Goal: Task Accomplishment & Management: Manage account settings

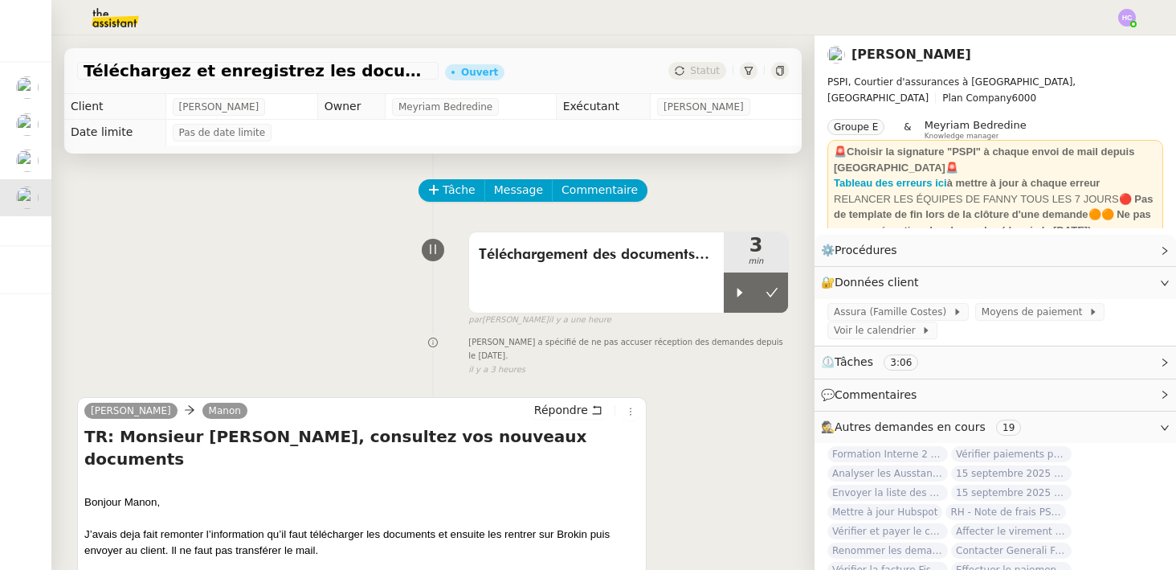
scroll to position [57, 0]
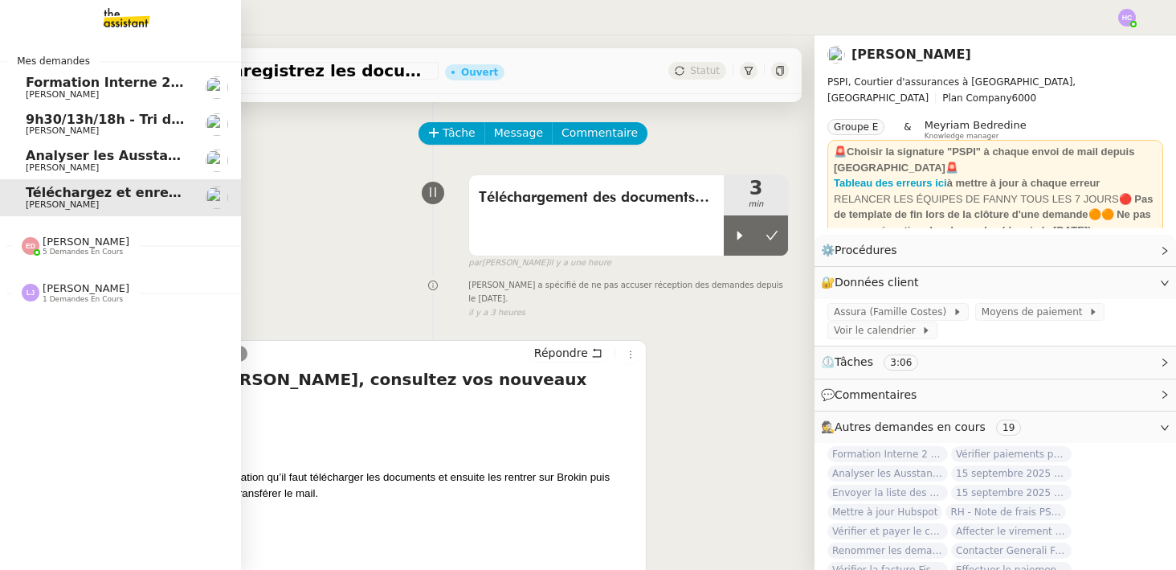
click at [96, 126] on span "[PERSON_NAME]" at bounding box center [107, 131] width 162 height 10
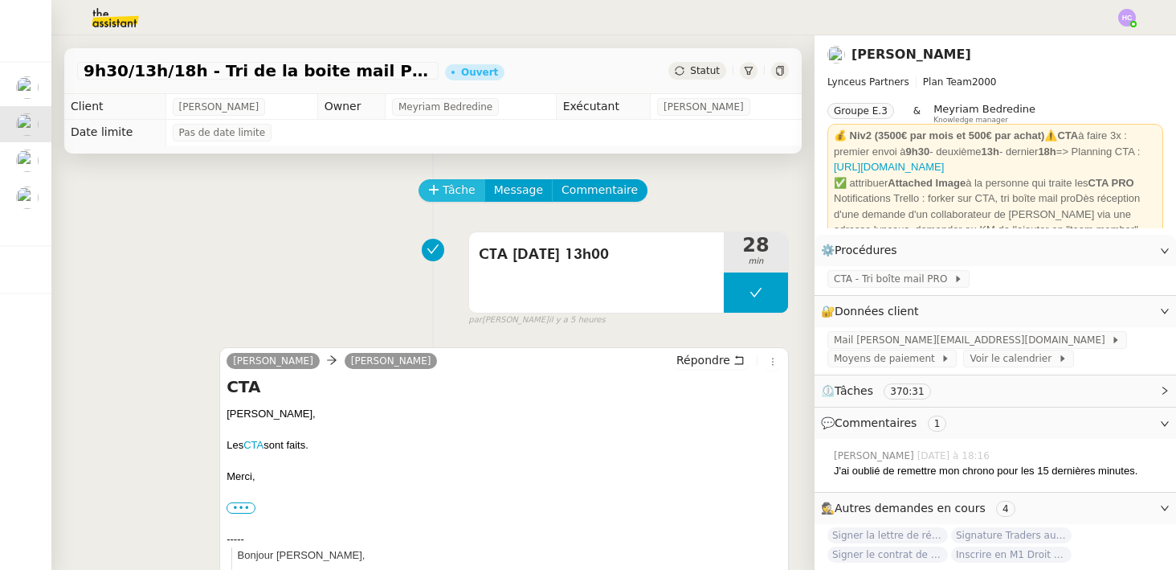
click at [450, 190] on span "Tâche" at bounding box center [459, 190] width 33 height 18
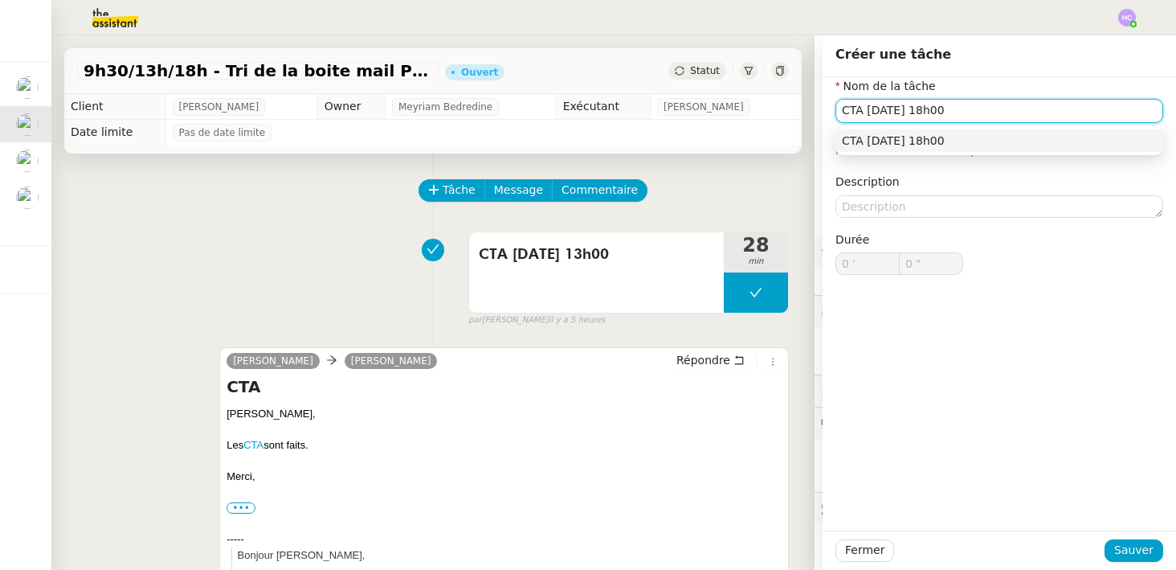
click at [957, 147] on nz-auto-option "CTA [DATE] 18h00" at bounding box center [1000, 140] width 328 height 22
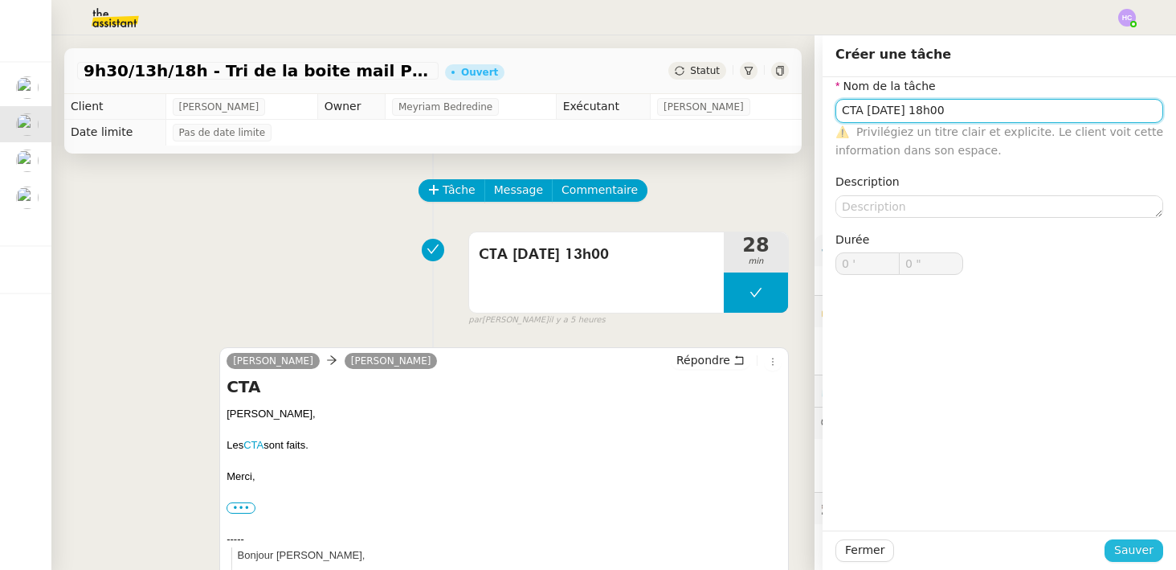
type input "CTA [DATE] 18h00"
click at [1142, 554] on span "Sauver" at bounding box center [1133, 550] width 39 height 18
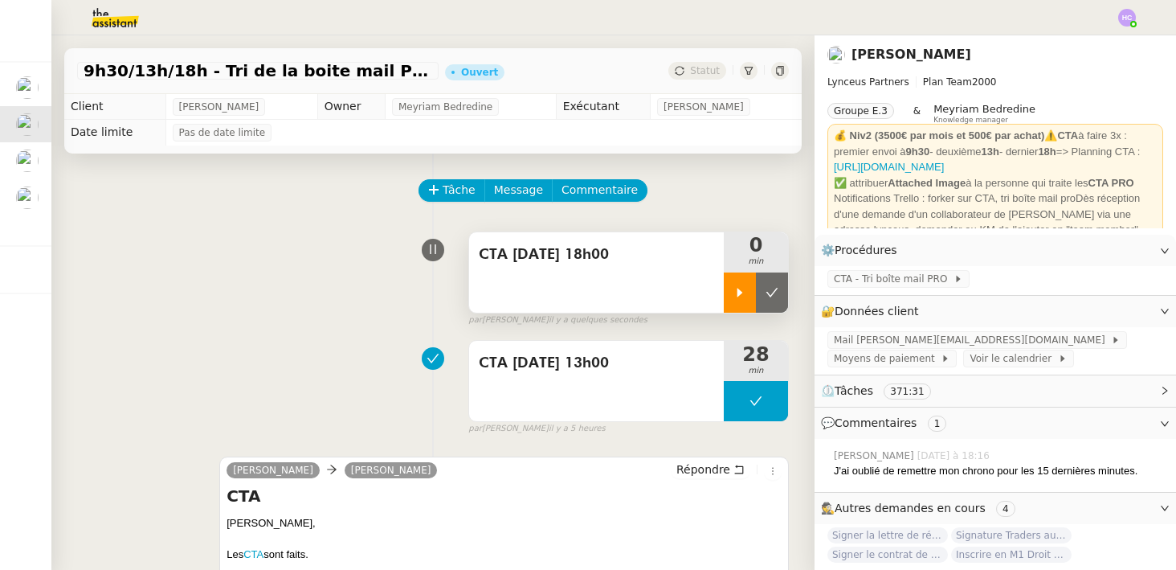
click at [727, 295] on div at bounding box center [740, 292] width 32 height 40
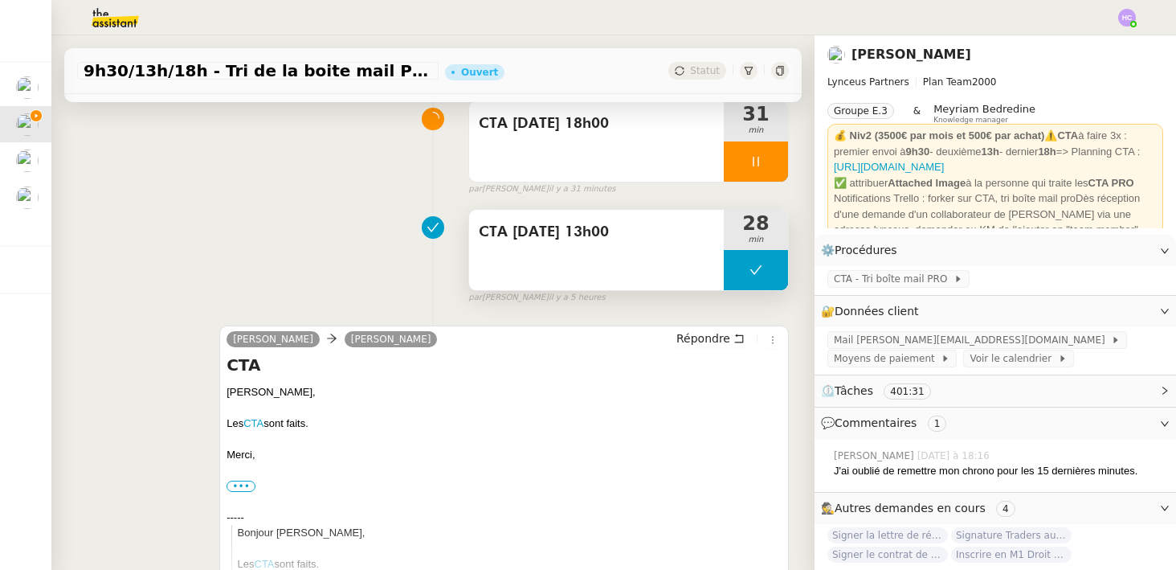
scroll to position [155, 0]
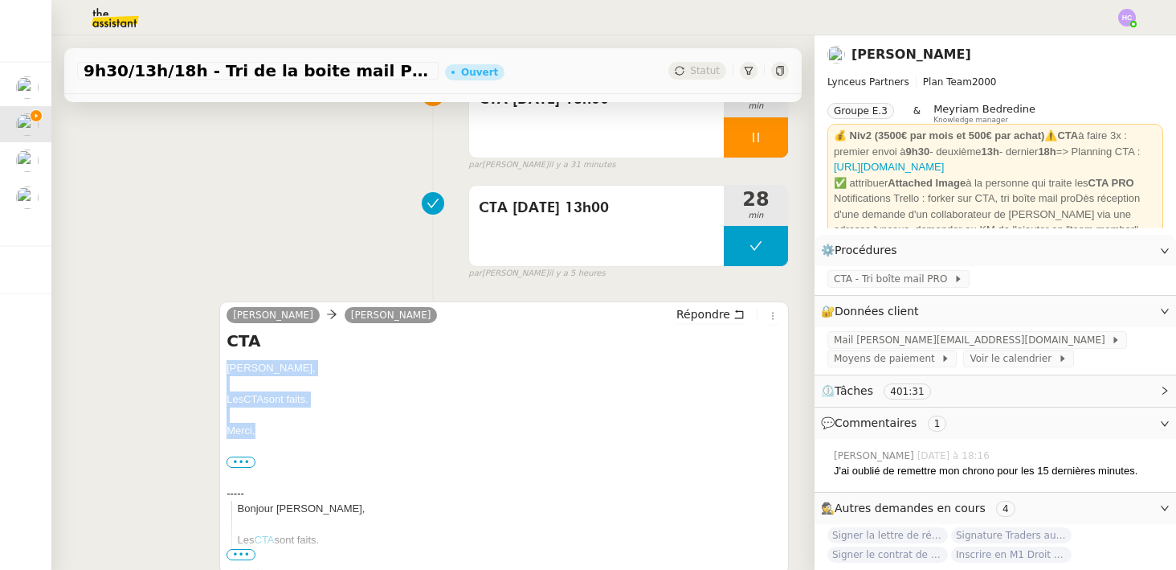
drag, startPoint x: 272, startPoint y: 425, endPoint x: 226, endPoint y: 372, distance: 70.1
click at [226, 372] on div "[PERSON_NAME] [PERSON_NAME] Répondre CTA [PERSON_NAME], Les CTA sont faits. [GE…" at bounding box center [504, 437] width 570 height 273
copy div "[PERSON_NAME], Les CTA sont faits. [GEOGRAPHIC_DATA],"
click at [717, 313] on span "Répondre" at bounding box center [704, 314] width 54 height 16
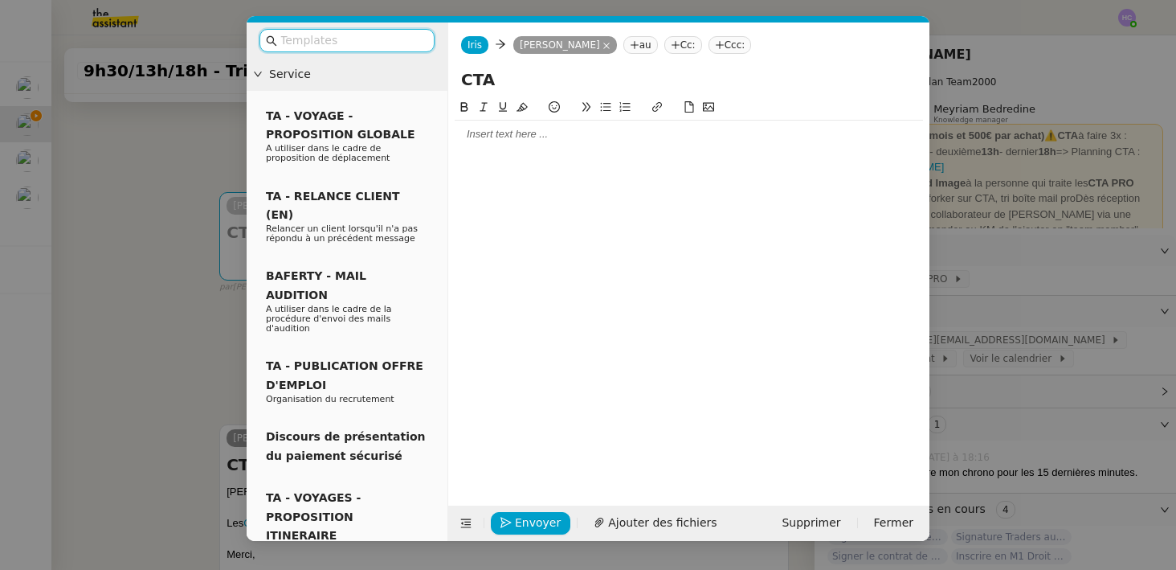
click at [610, 139] on div at bounding box center [689, 134] width 468 height 14
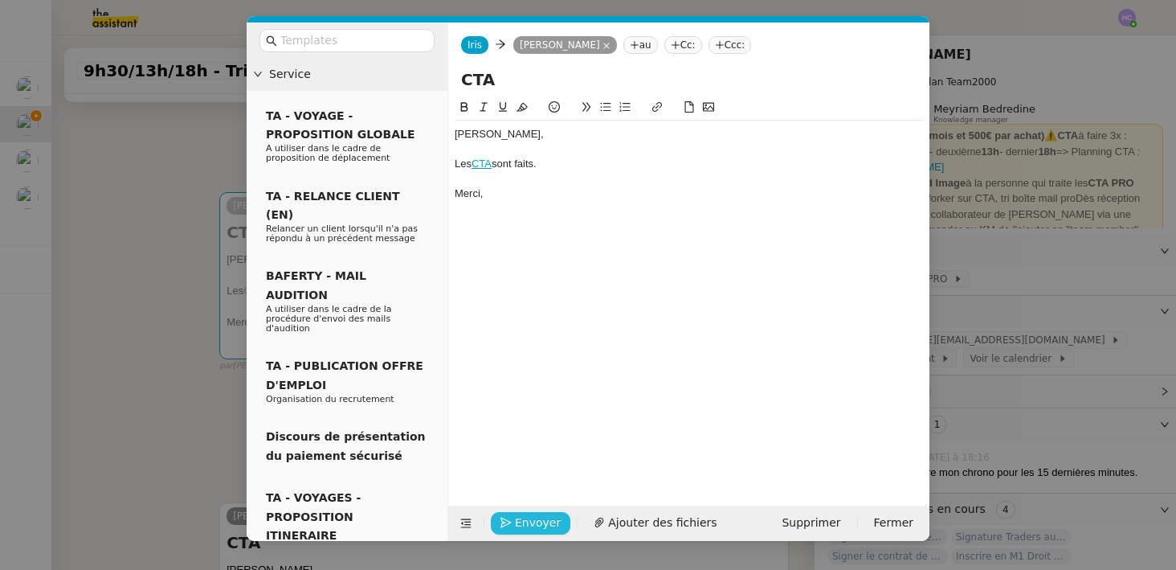
click at [539, 521] on span "Envoyer" at bounding box center [538, 522] width 46 height 18
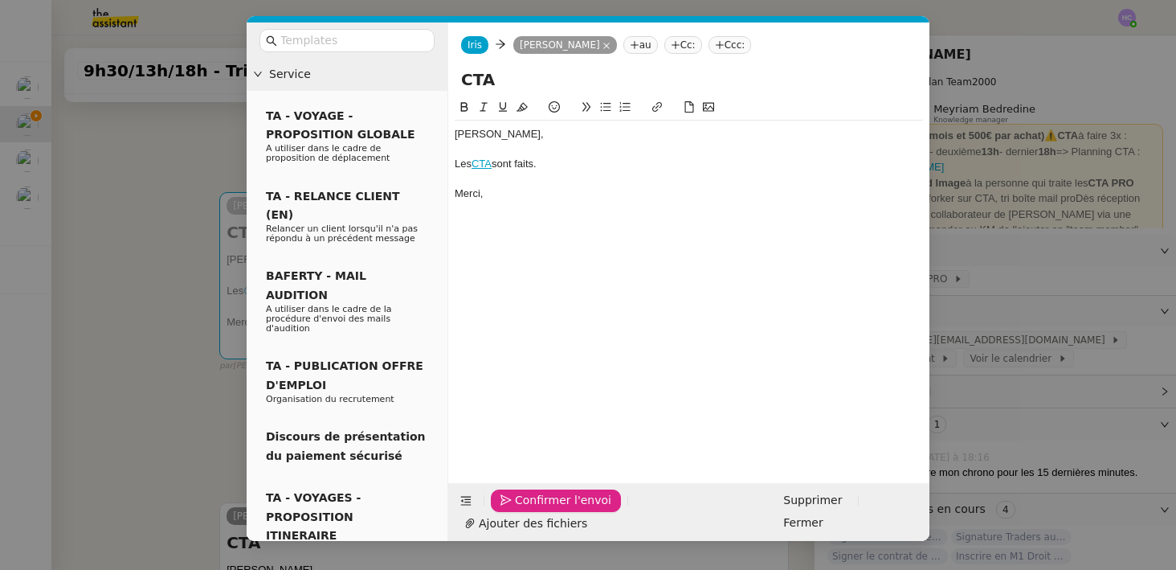
click at [539, 509] on span "Confirmer l'envoi" at bounding box center [563, 500] width 96 height 18
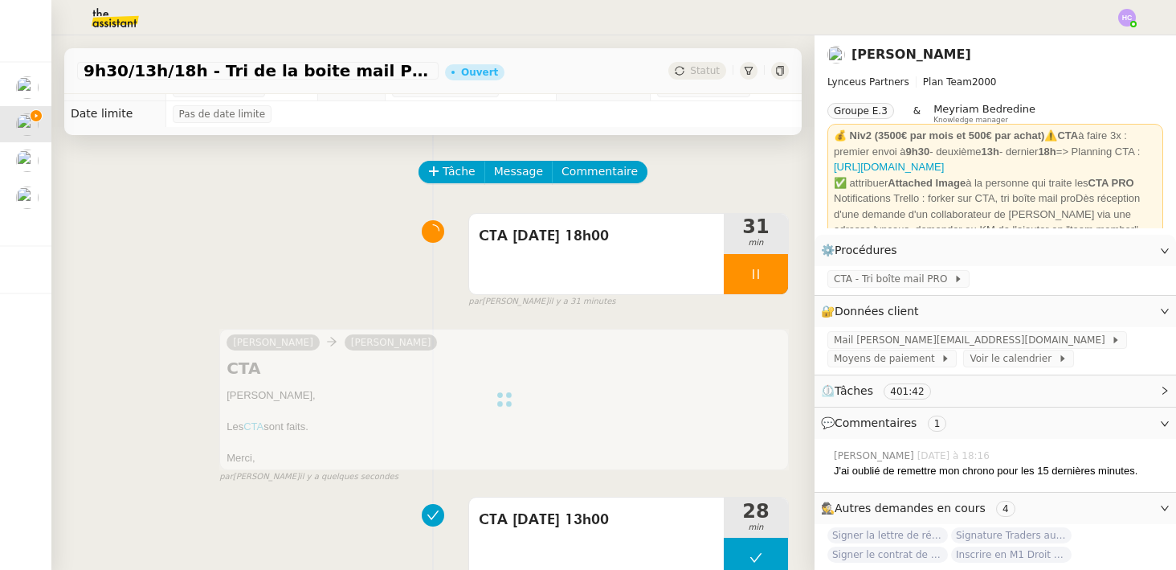
scroll to position [22, 0]
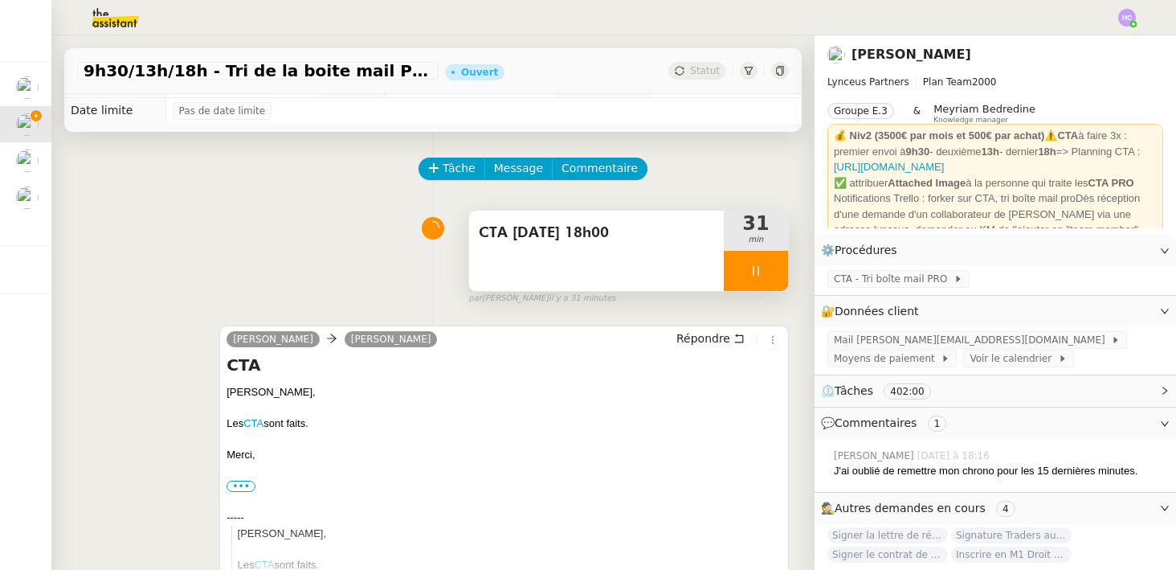
click at [751, 274] on icon at bounding box center [756, 270] width 13 height 13
click at [771, 272] on icon at bounding box center [772, 270] width 13 height 13
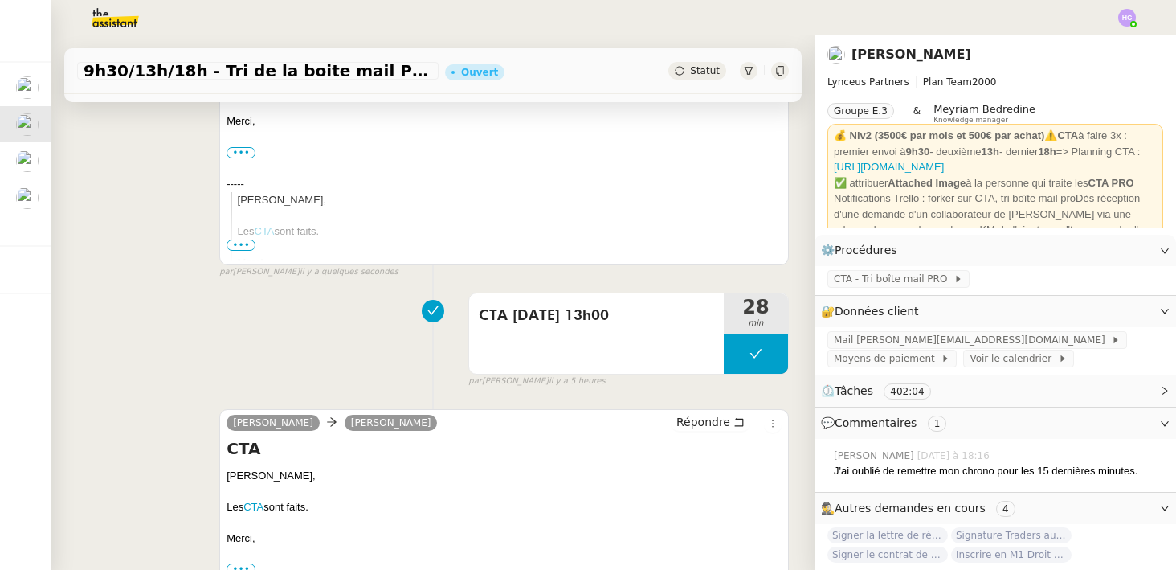
scroll to position [368, 0]
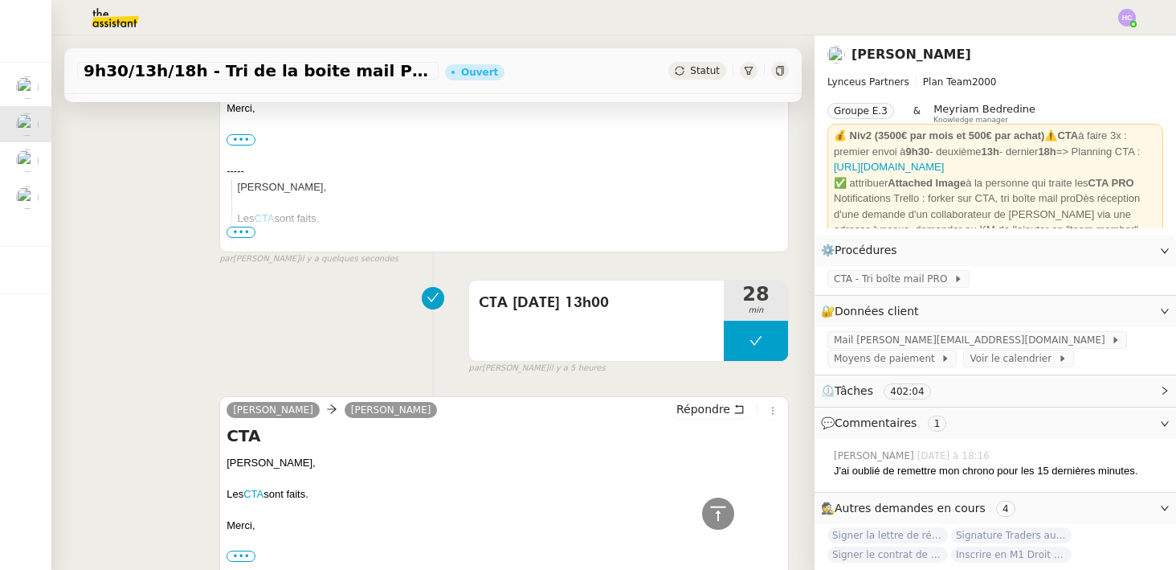
click at [686, 74] on div "Statut" at bounding box center [697, 71] width 58 height 18
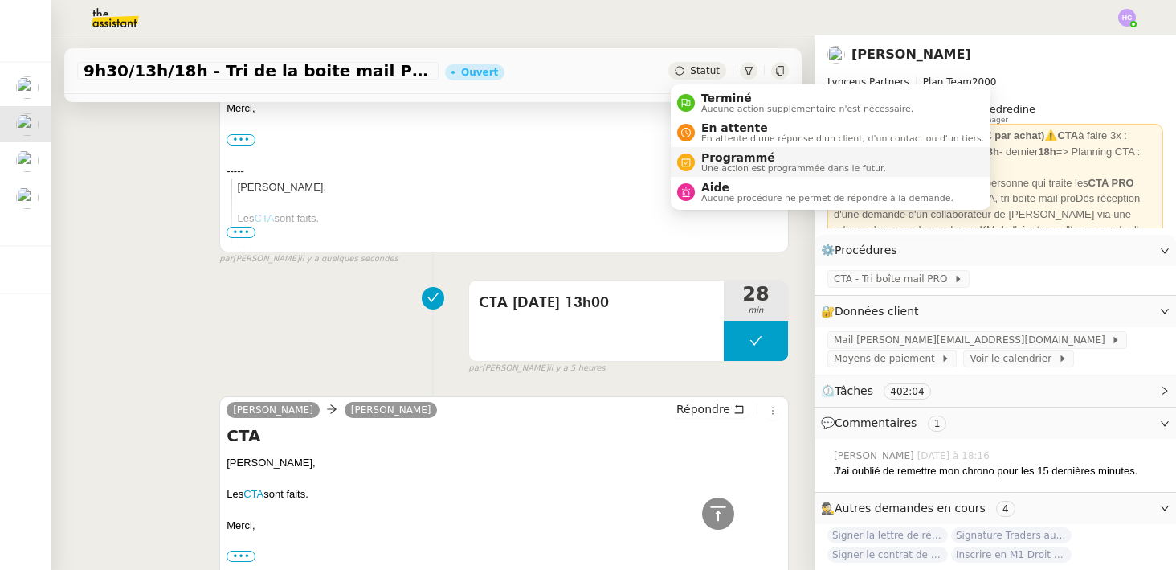
click at [716, 161] on span "Programmé" at bounding box center [793, 157] width 185 height 13
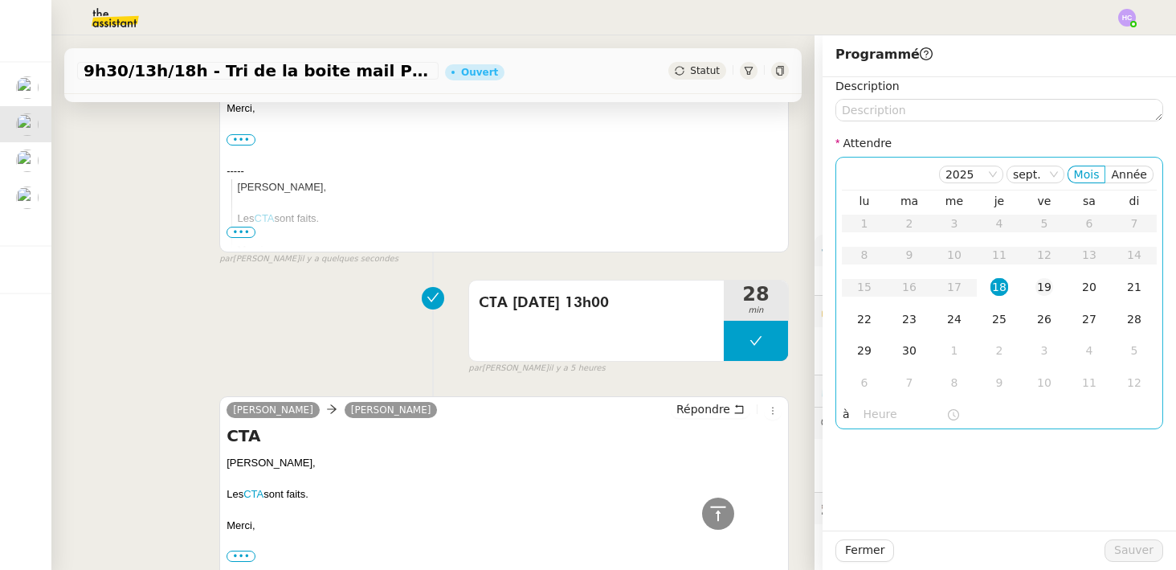
click at [1038, 286] on div "19" at bounding box center [1045, 287] width 18 height 18
click at [881, 418] on input "text" at bounding box center [905, 414] width 83 height 18
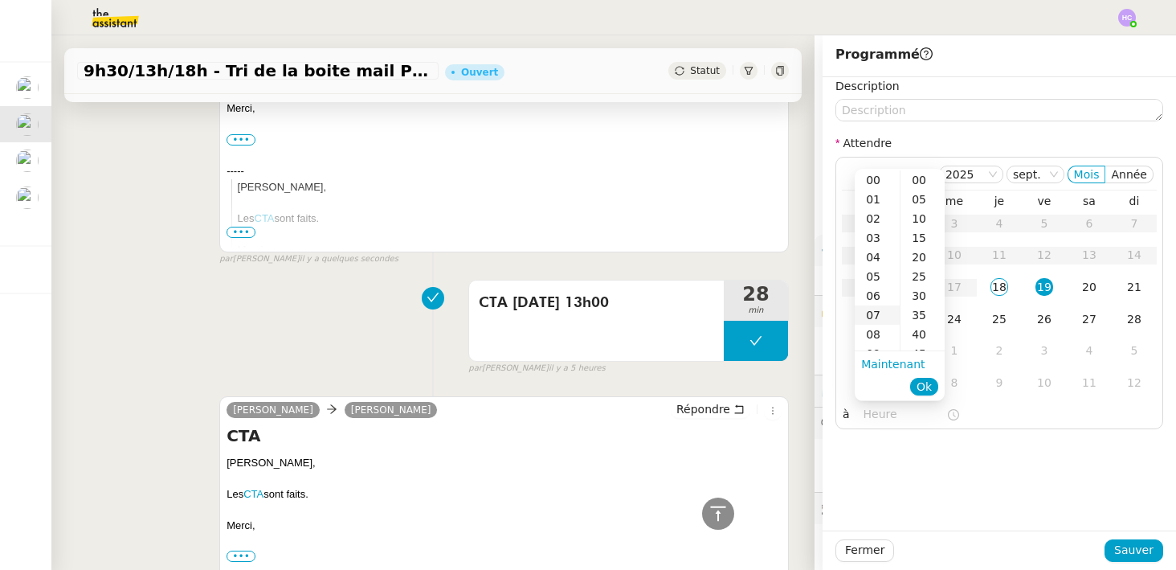
click at [878, 316] on div "07" at bounding box center [877, 314] width 45 height 19
click at [920, 182] on div "00" at bounding box center [923, 179] width 44 height 19
type input "07:00"
click at [926, 382] on span "Ok" at bounding box center [924, 386] width 15 height 16
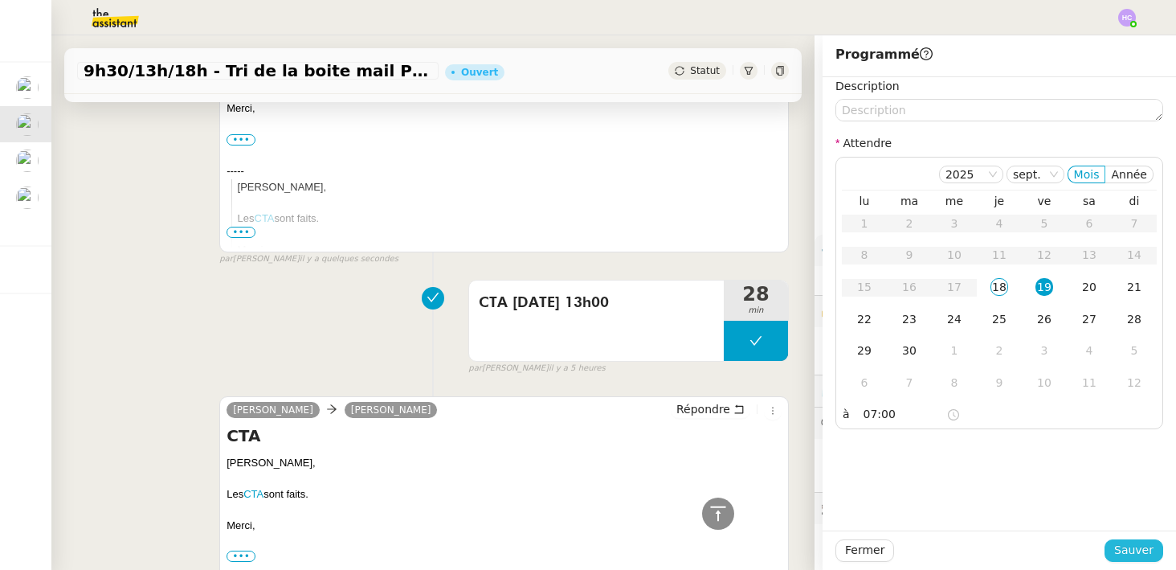
click at [1122, 546] on span "Sauver" at bounding box center [1133, 550] width 39 height 18
